Goal: Transaction & Acquisition: Purchase product/service

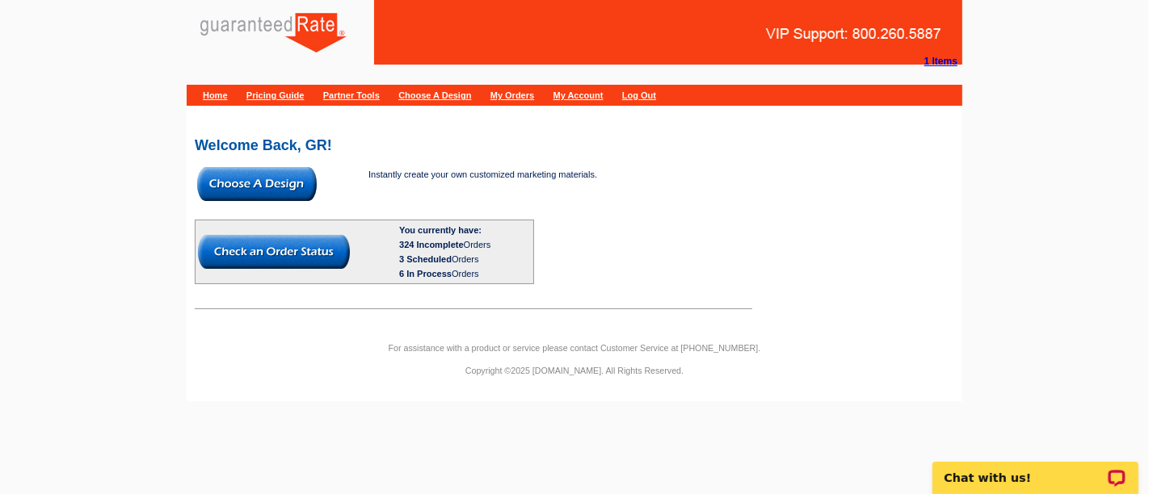
click at [268, 179] on img at bounding box center [257, 184] width 120 height 34
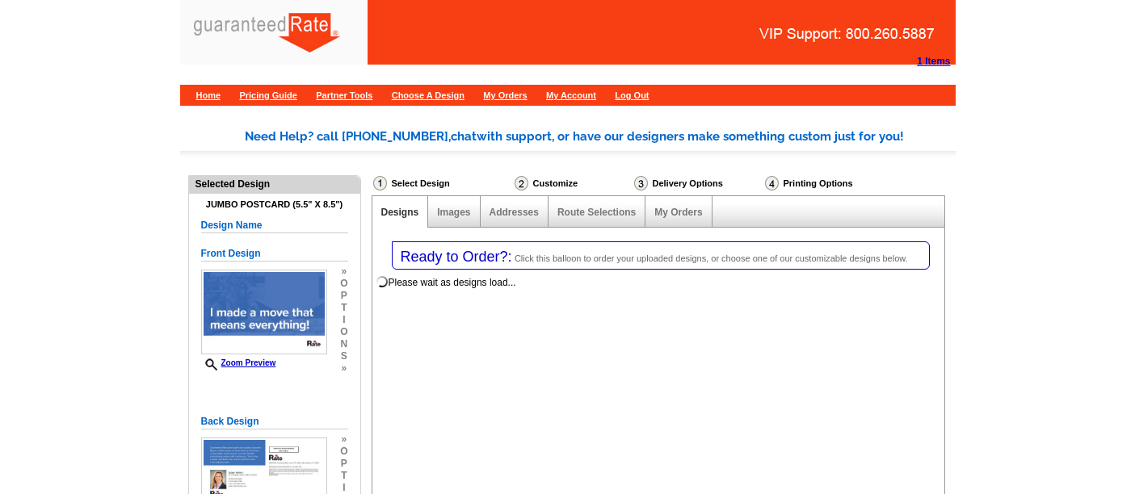
select select "1"
select select "2"
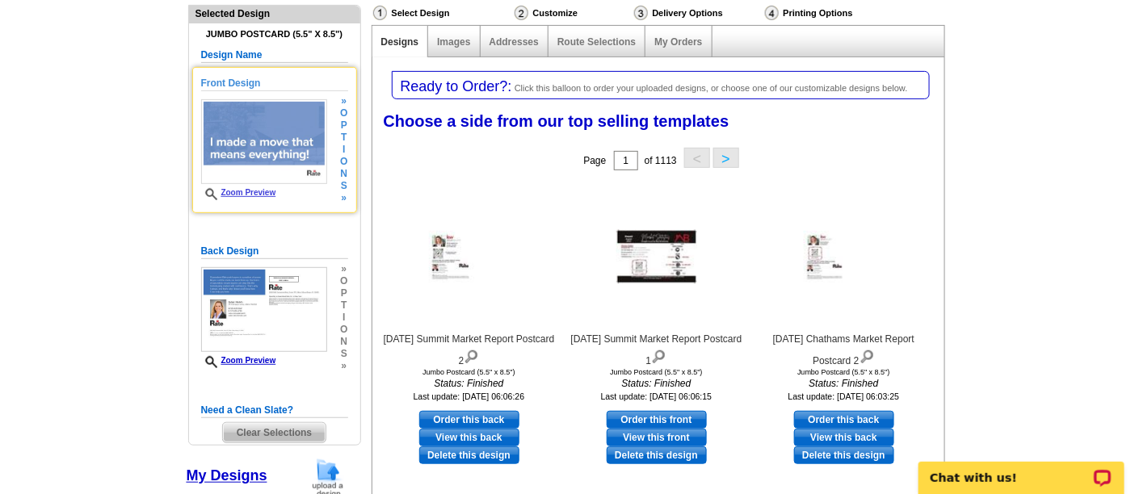
scroll to position [269, 0]
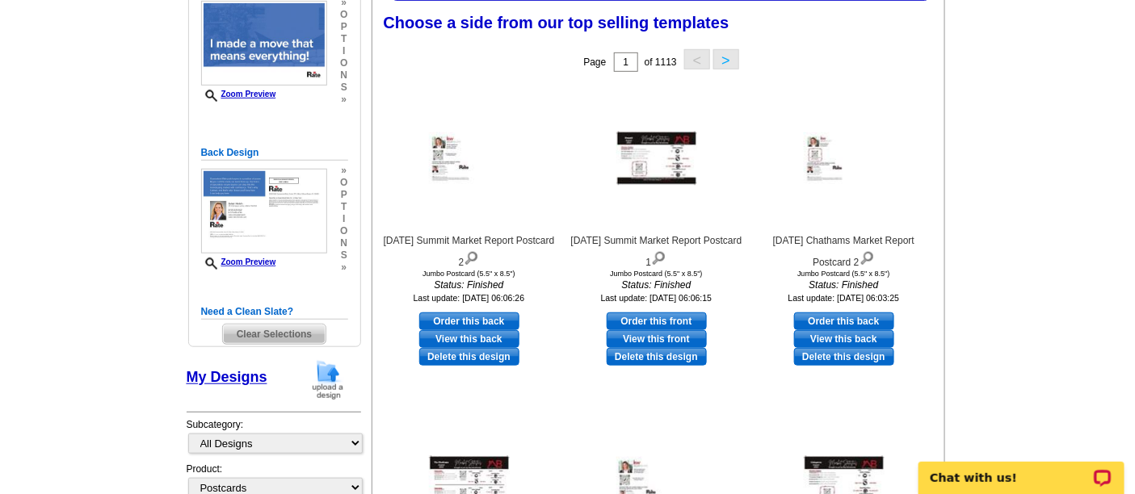
click at [326, 376] on img at bounding box center [328, 380] width 42 height 41
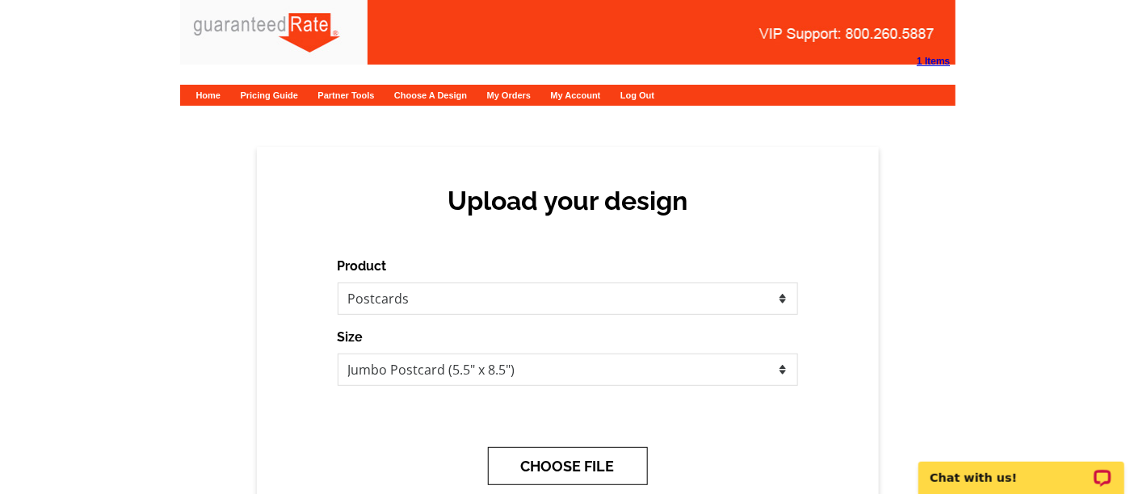
click at [534, 460] on button "CHOOSE FILE" at bounding box center [568, 467] width 160 height 38
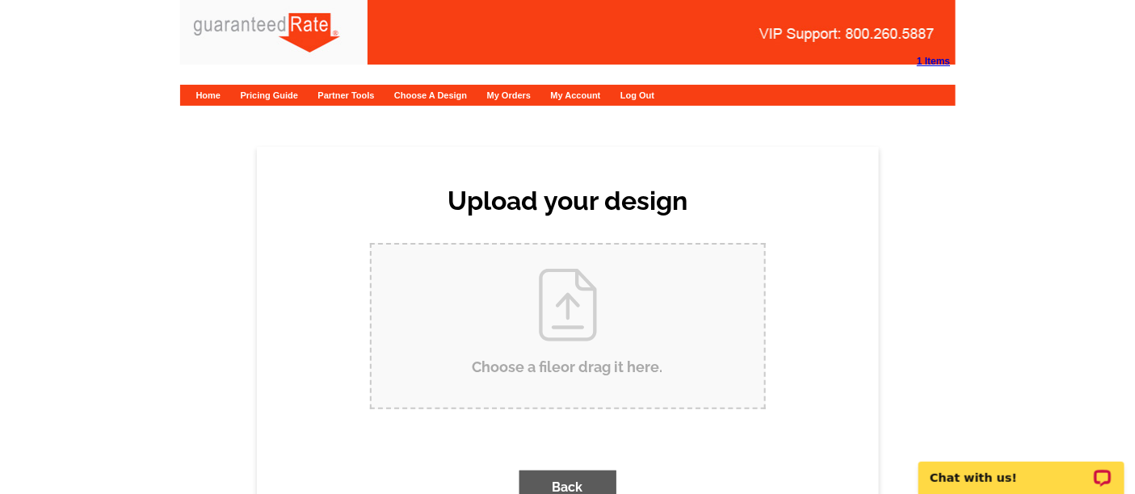
click at [518, 353] on input "Choose a file or drag it here ." at bounding box center [568, 326] width 393 height 163
type input "C:\fakepath\JD Cortese Fall Postcard Proof.pdf"
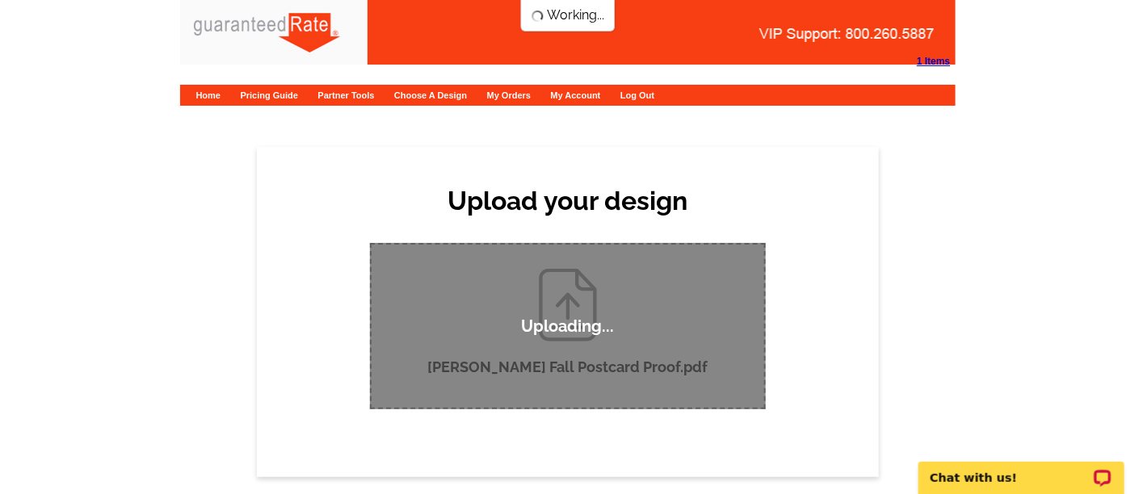
scroll to position [90, 0]
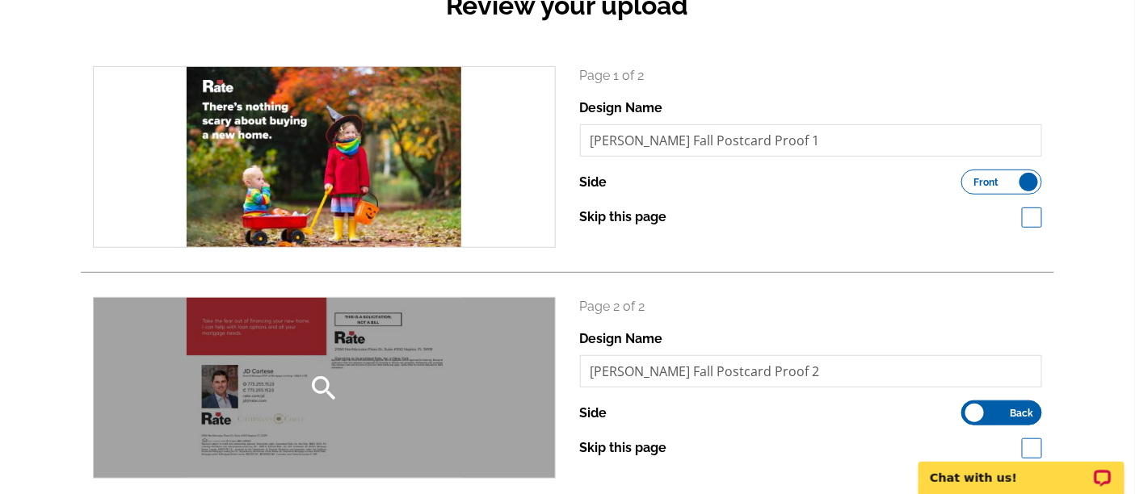
scroll to position [269, 0]
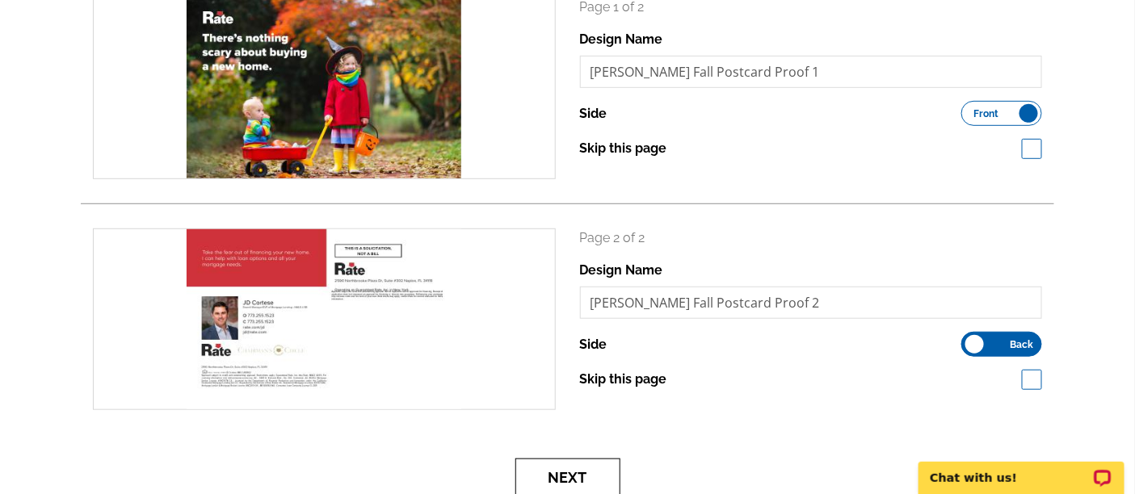
click at [551, 472] on button "Next" at bounding box center [568, 478] width 105 height 38
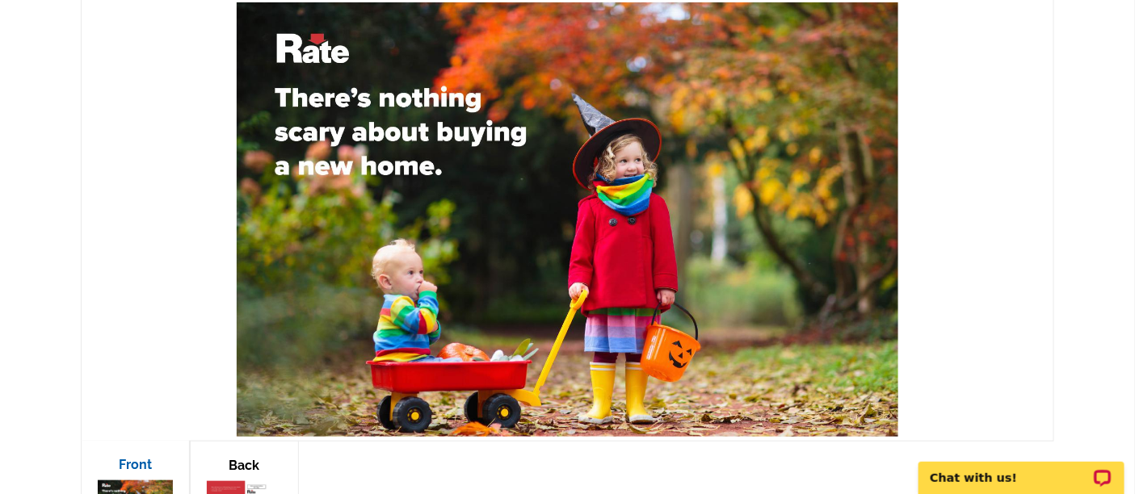
scroll to position [448, 0]
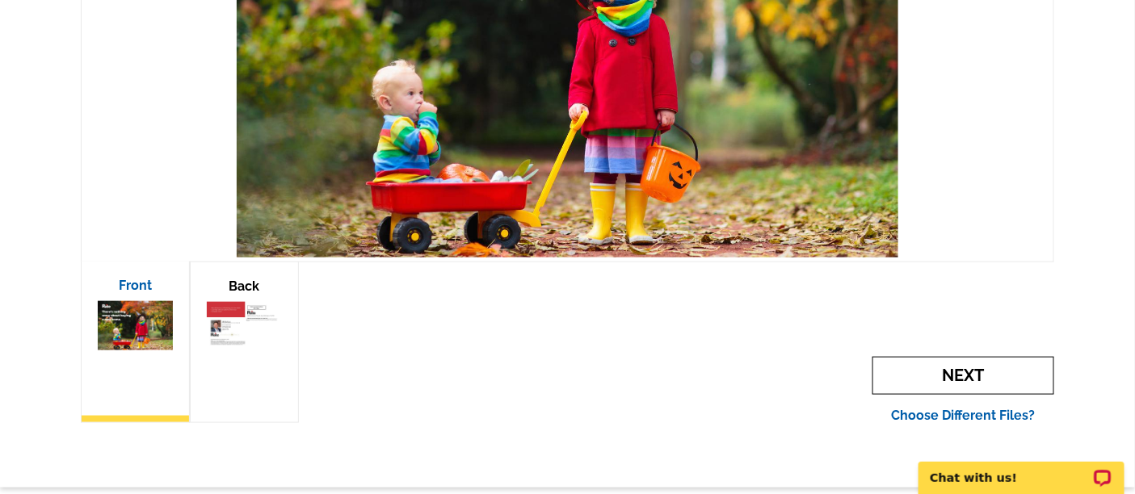
click at [998, 372] on span "Next" at bounding box center [964, 376] width 182 height 38
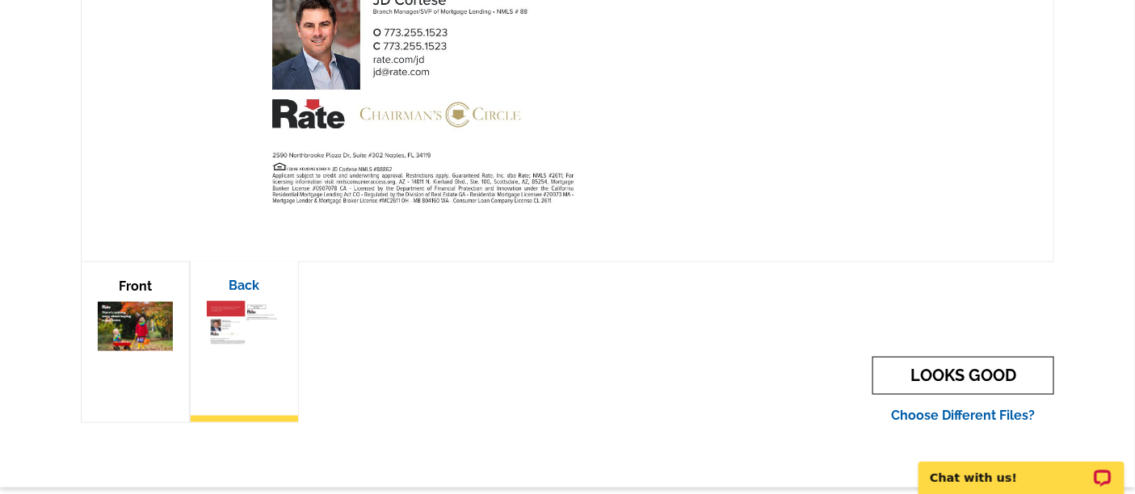
click at [943, 374] on link "LOOKS GOOD" at bounding box center [964, 376] width 182 height 38
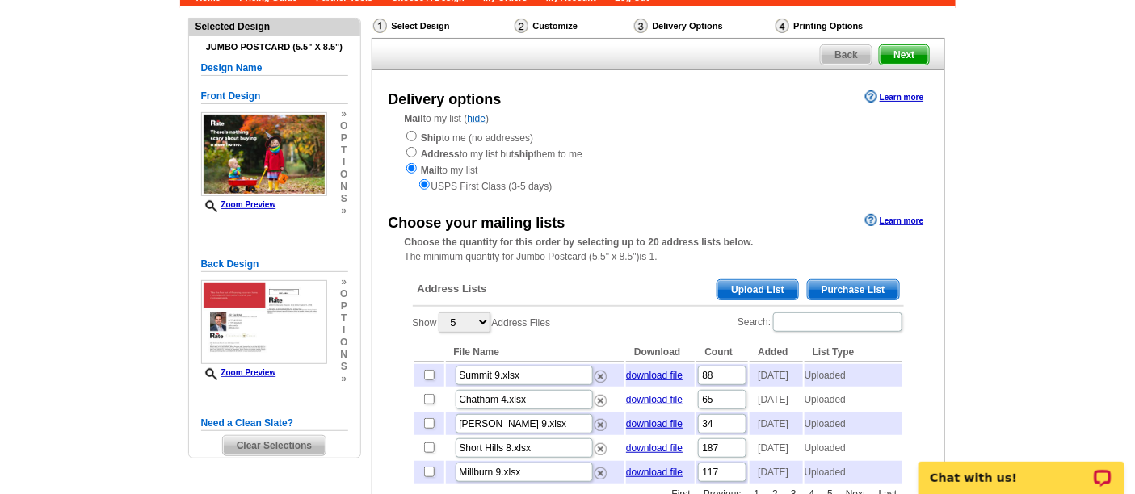
scroll to position [179, 0]
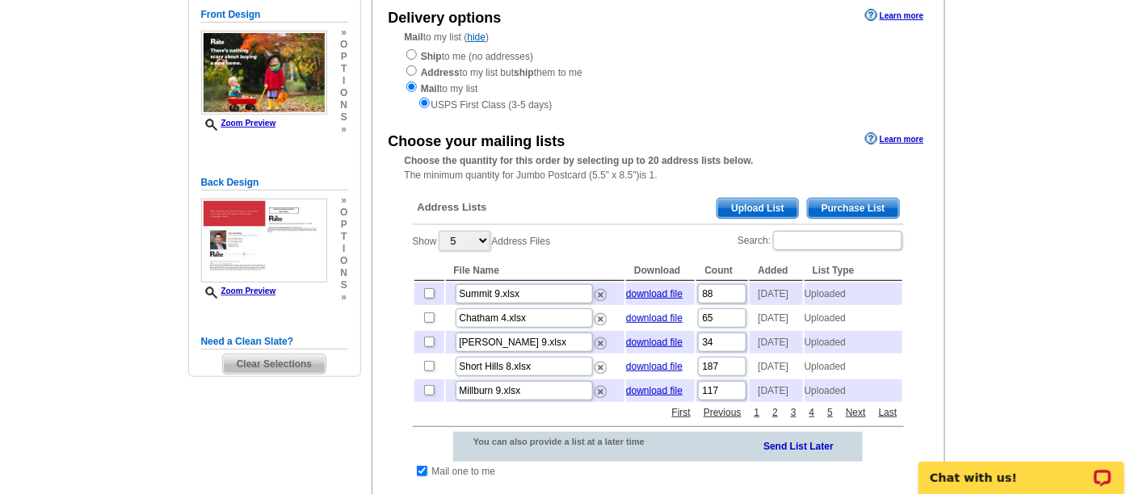
click at [781, 207] on span "Upload List" at bounding box center [758, 208] width 80 height 19
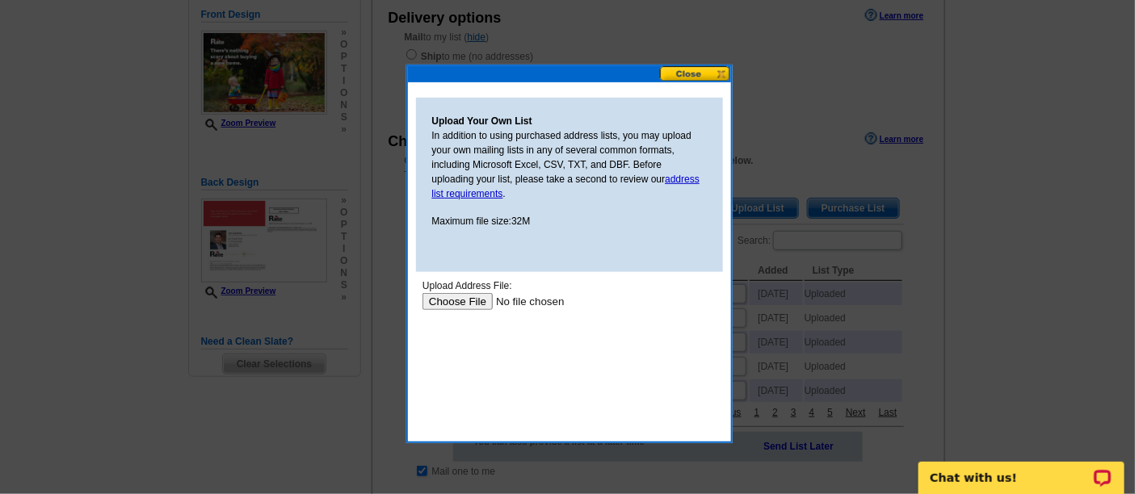
scroll to position [0, 0]
click at [462, 306] on input "file" at bounding box center [524, 301] width 204 height 17
type input "C:\fakepath\first cleaned mailing list JD Cortese.csv"
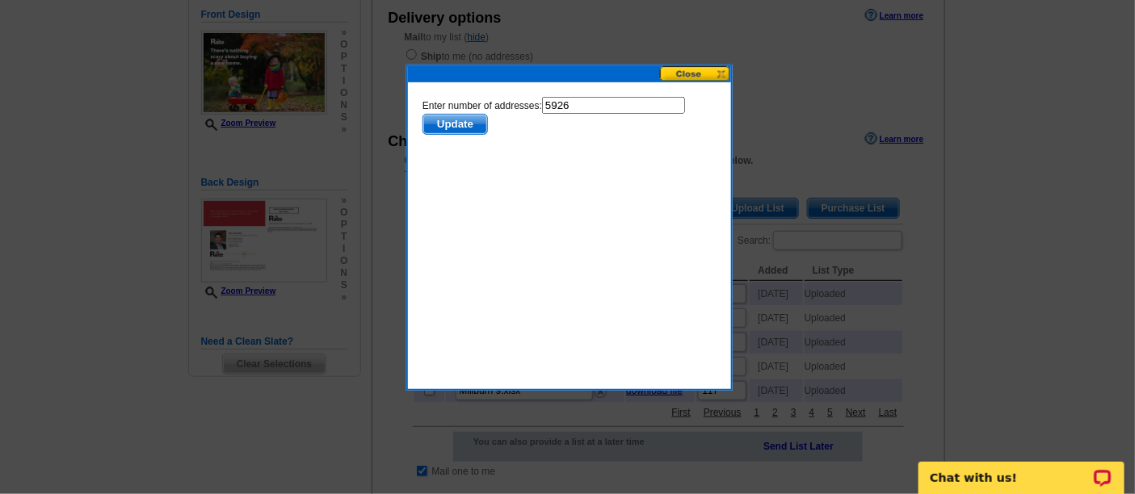
click at [461, 124] on span "Update" at bounding box center [455, 124] width 64 height 19
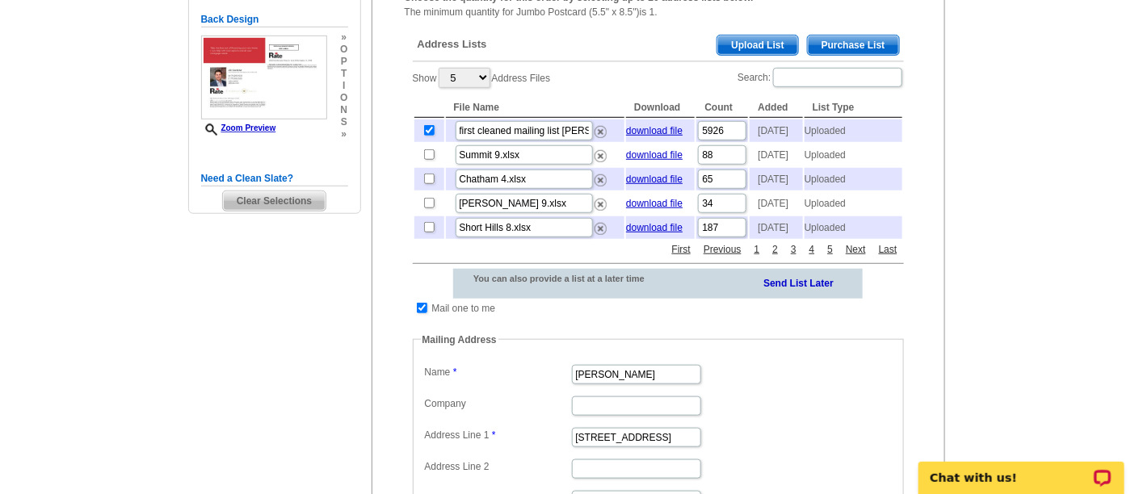
scroll to position [359, 0]
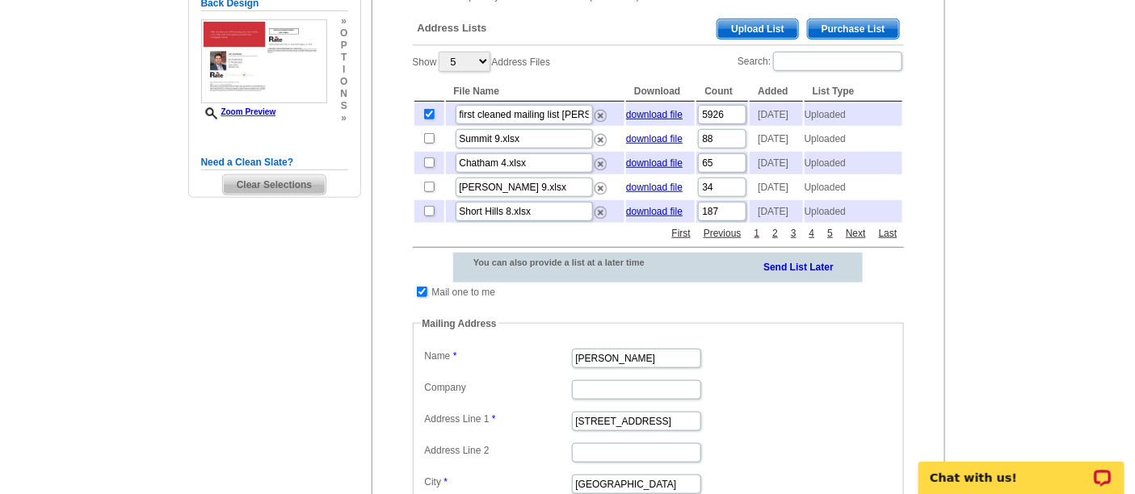
drag, startPoint x: 420, startPoint y: 319, endPoint x: 463, endPoint y: 318, distance: 42.9
click at [420, 297] on input "checkbox" at bounding box center [422, 292] width 11 height 11
checkbox input "false"
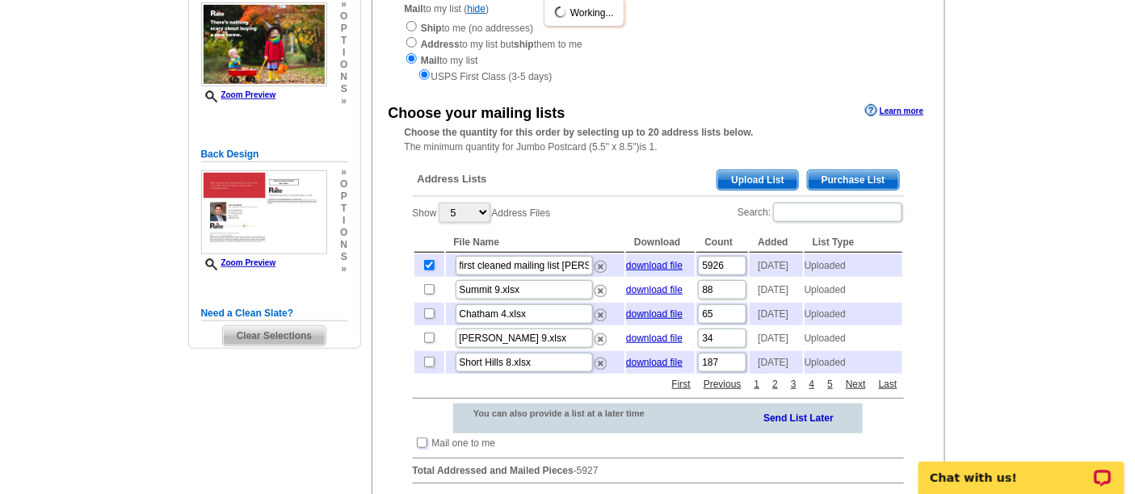
scroll to position [179, 0]
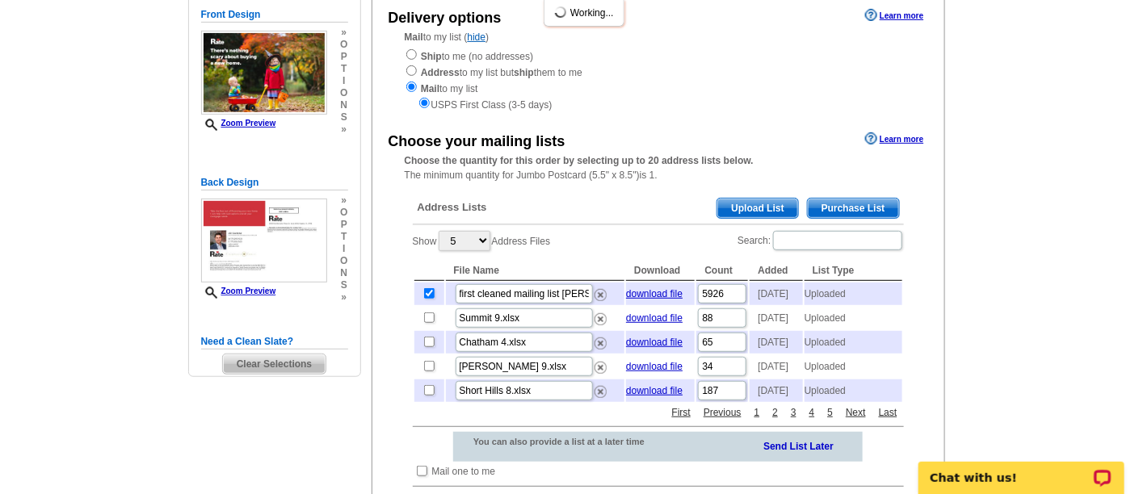
click at [752, 203] on span "Upload List" at bounding box center [758, 208] width 80 height 19
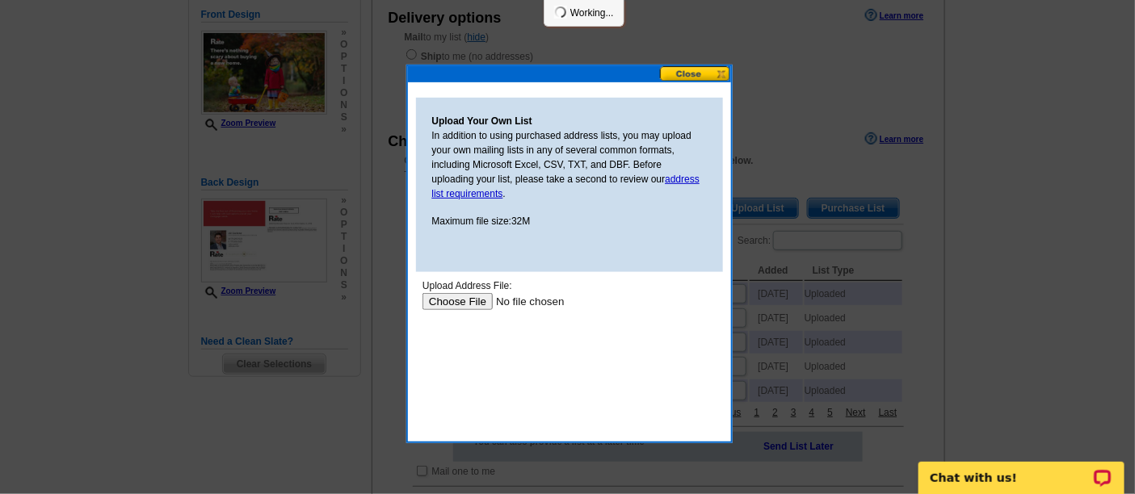
scroll to position [0, 0]
click at [473, 294] on input "file" at bounding box center [524, 301] width 204 height 17
type input "C:\fakepath\extra contacts cleaned up mailing list JD.csv"
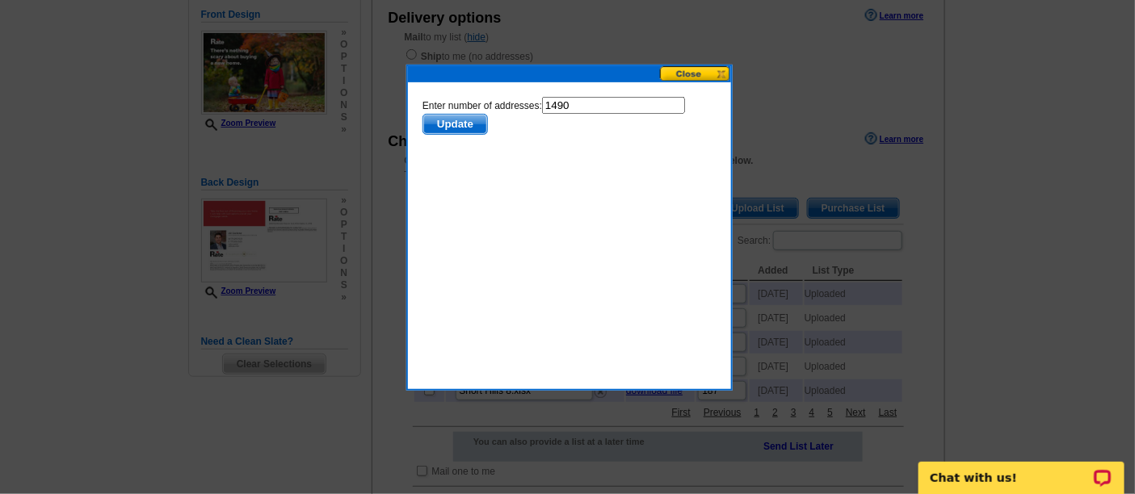
click at [441, 120] on span "Update" at bounding box center [455, 124] width 64 height 19
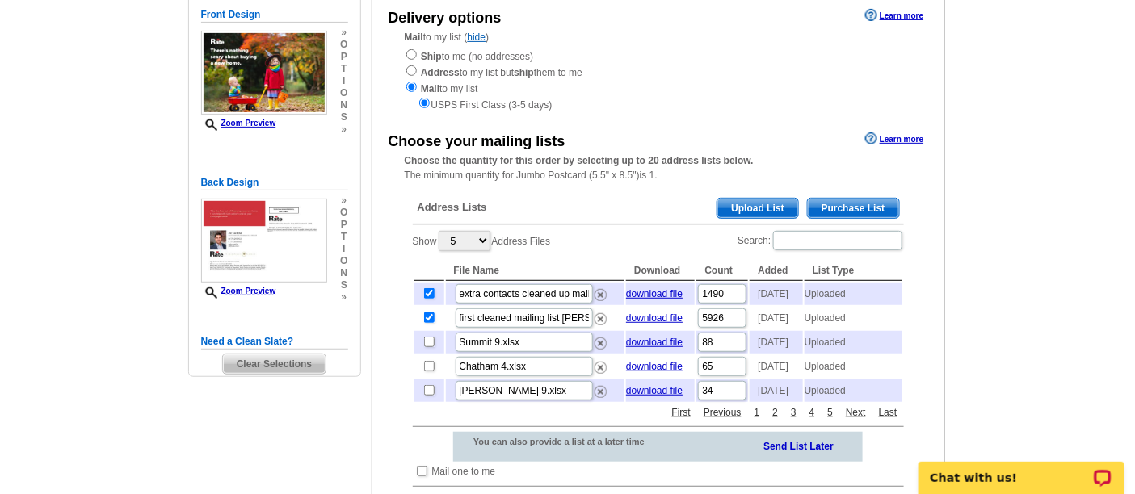
scroll to position [179, 0]
click at [773, 199] on span "Upload List" at bounding box center [758, 208] width 80 height 19
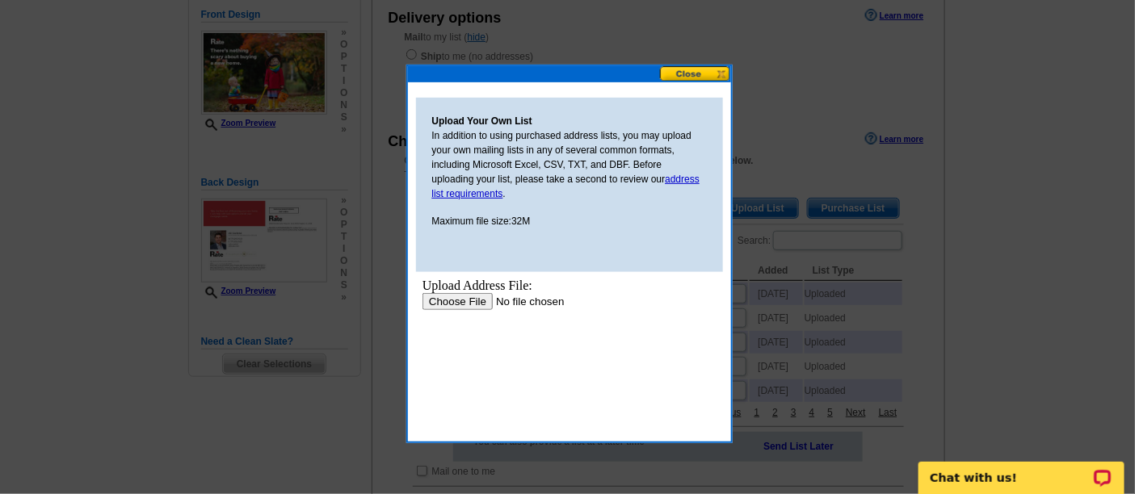
scroll to position [0, 0]
click at [467, 304] on input "file" at bounding box center [524, 301] width 204 height 17
type input "C:\fakepath\last 84 contacts cleaned JD cortese.csv"
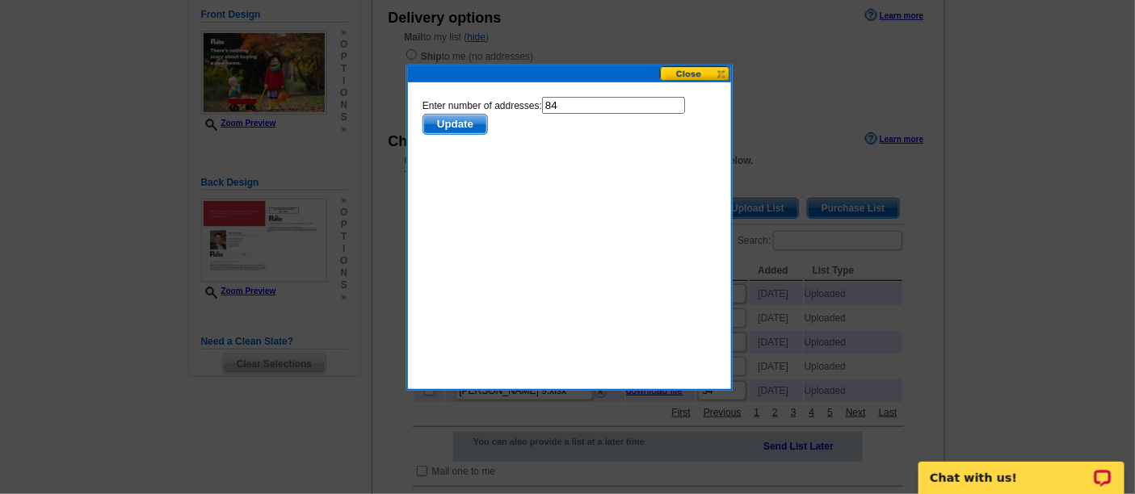
click at [474, 128] on span "Update" at bounding box center [455, 124] width 64 height 19
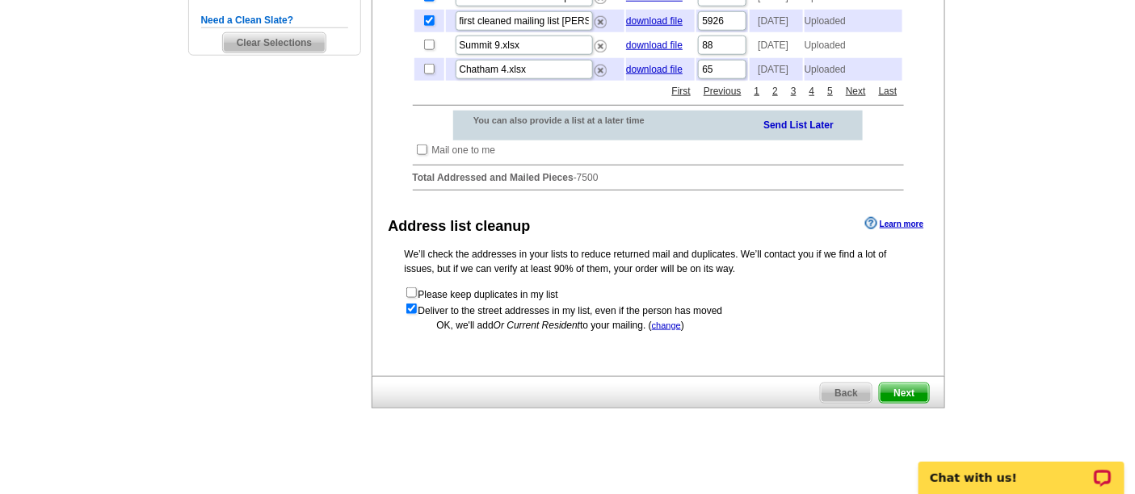
scroll to position [538, 0]
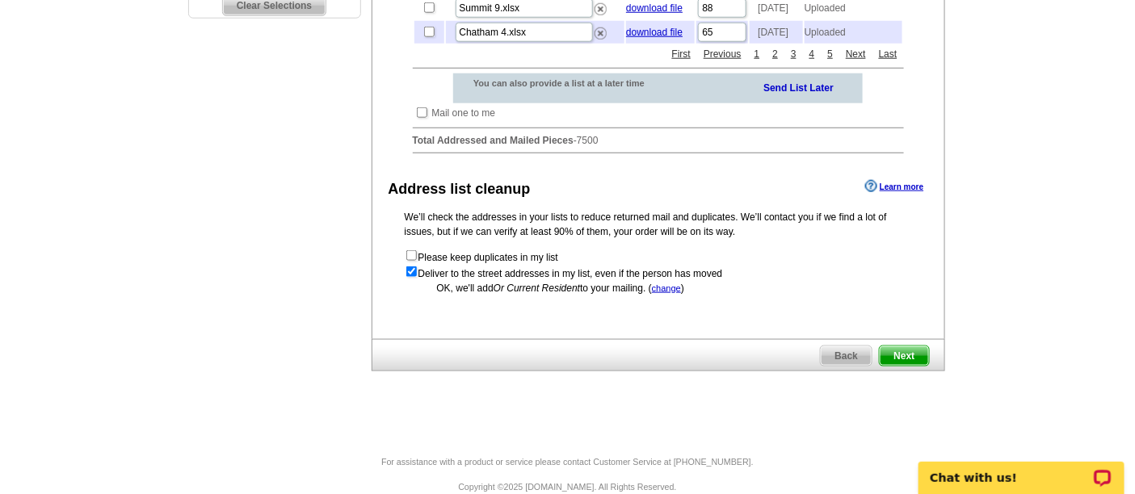
click at [902, 366] on span "Next" at bounding box center [904, 356] width 48 height 19
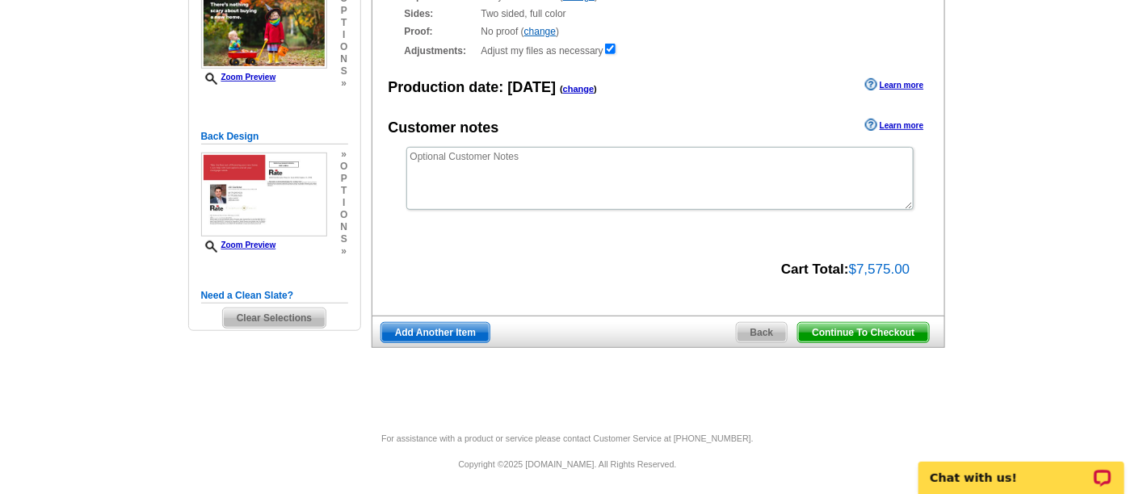
scroll to position [227, 0]
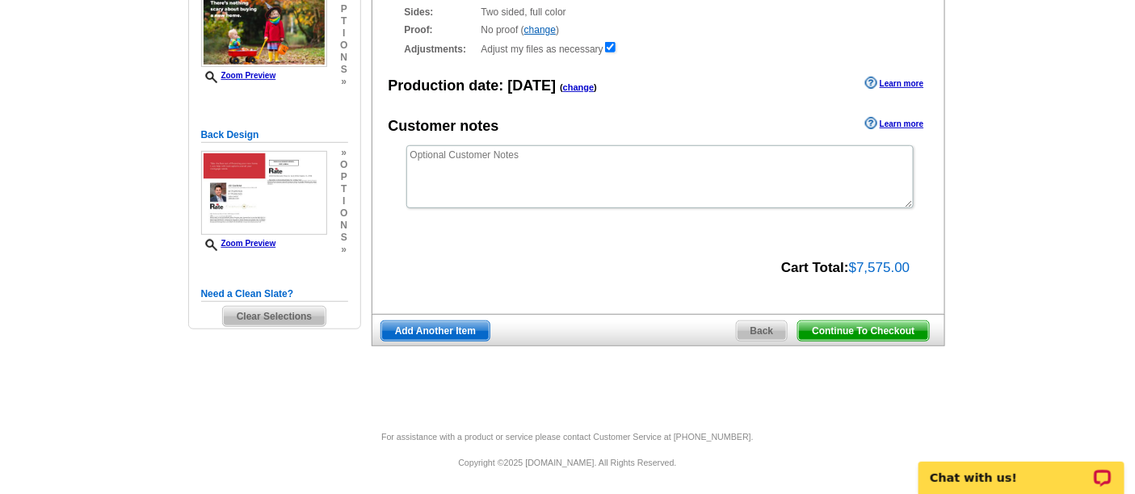
click at [928, 265] on div "Confirm your printing options Learn more Paper: Recyclable Board ( change ) Sel…" at bounding box center [659, 128] width 574 height 374
click at [874, 326] on span "Continue To Checkout" at bounding box center [863, 331] width 130 height 19
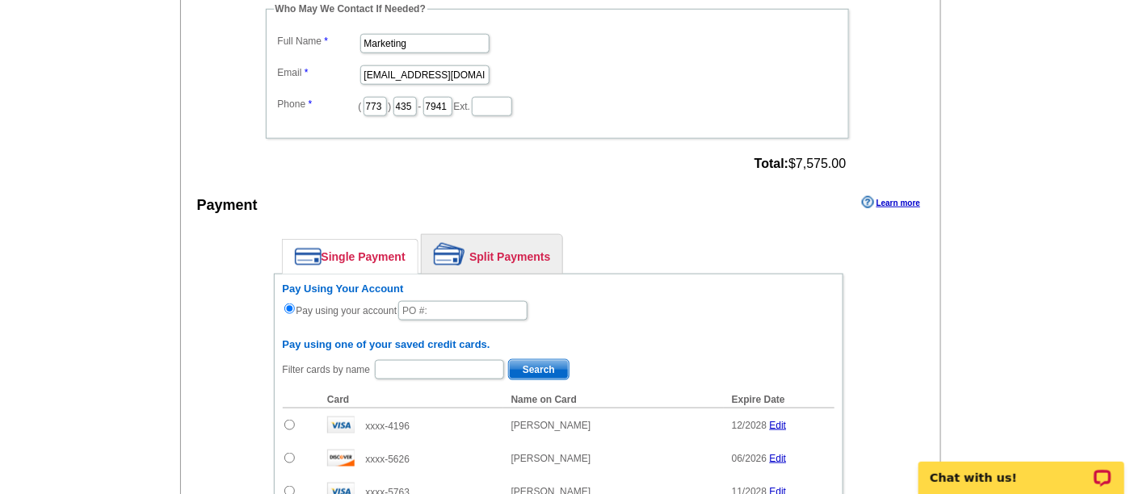
scroll to position [448, 0]
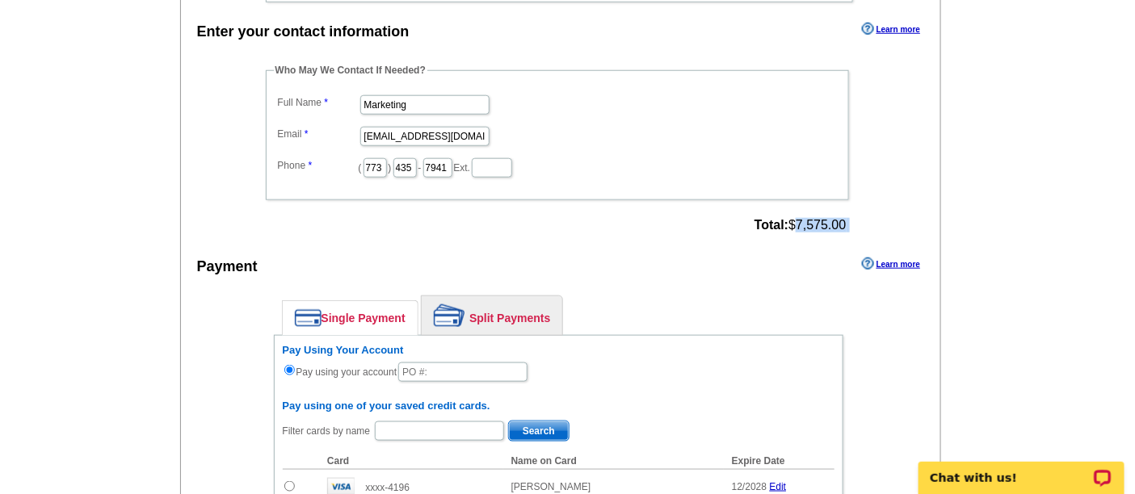
drag, startPoint x: 857, startPoint y: 218, endPoint x: 789, endPoint y: 223, distance: 68.9
click at [789, 223] on div "Who May We Contact If Needed? Full Name Marketing Email [EMAIL_ADDRESS][DOMAIN_…" at bounding box center [559, 150] width 650 height 175
